Goal: Find specific page/section: Find specific page/section

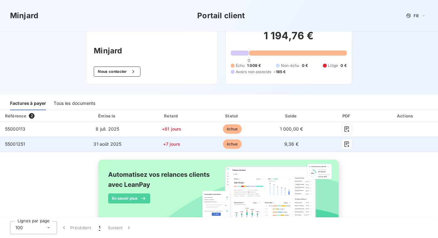
scroll to position [36, 0]
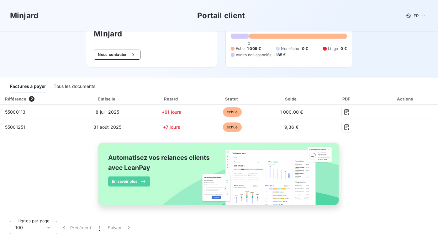
click at [91, 88] on div "Tous les documents" at bounding box center [75, 86] width 42 height 13
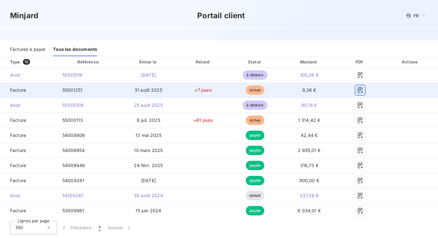
scroll to position [74, 0]
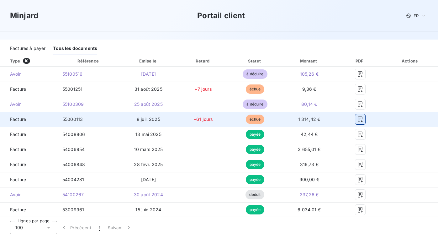
click at [363, 117] on icon "button" at bounding box center [360, 119] width 6 height 6
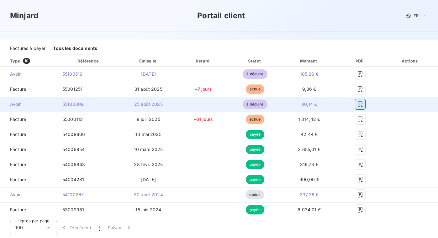
click at [363, 106] on icon "button" at bounding box center [360, 104] width 6 height 6
click at [363, 105] on icon "button" at bounding box center [360, 104] width 6 height 6
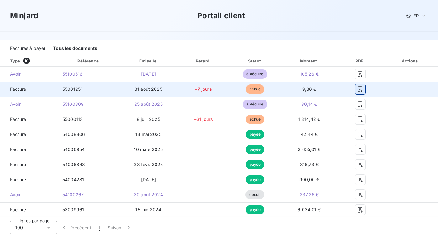
click at [363, 90] on icon "button" at bounding box center [360, 89] width 5 height 6
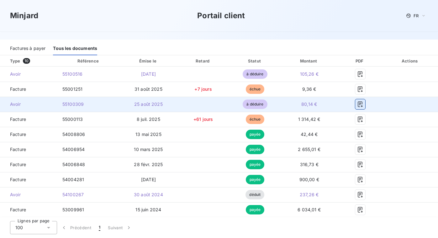
click at [363, 105] on icon "button" at bounding box center [360, 104] width 6 height 6
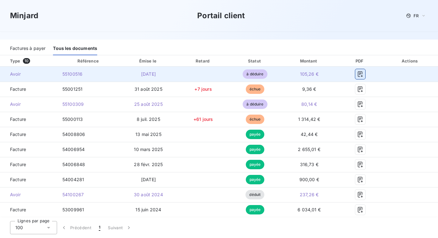
click at [363, 73] on icon "button" at bounding box center [360, 74] width 6 height 6
click at [95, 77] on td "55100516" at bounding box center [88, 73] width 62 height 15
click at [363, 73] on icon "button" at bounding box center [360, 74] width 5 height 6
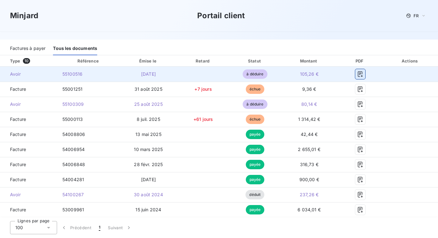
click at [363, 73] on icon "button" at bounding box center [360, 74] width 5 height 6
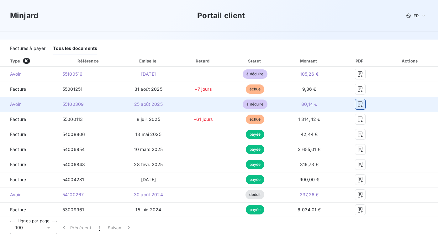
click at [363, 106] on icon "button" at bounding box center [360, 104] width 6 height 6
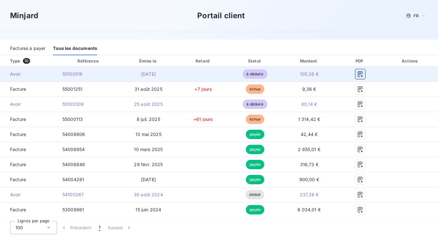
click at [363, 72] on icon "button" at bounding box center [360, 74] width 5 height 6
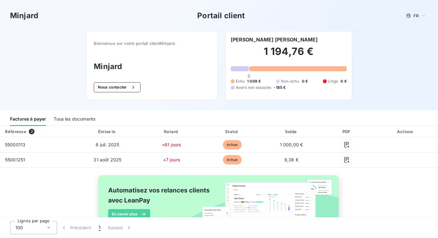
scroll to position [4, 0]
click at [81, 119] on div "Tous les documents" at bounding box center [75, 118] width 42 height 13
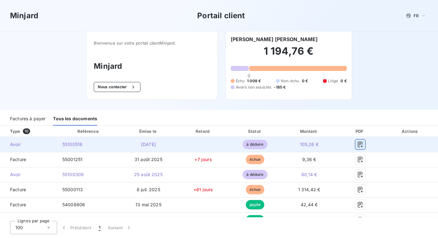
click at [363, 145] on icon "button" at bounding box center [360, 144] width 6 height 6
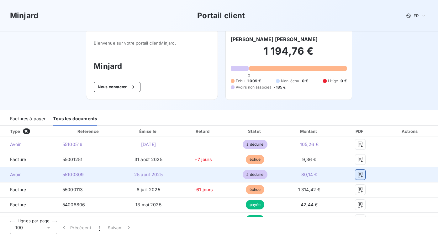
click at [363, 172] on icon "button" at bounding box center [360, 175] width 5 height 6
